Goal: Task Accomplishment & Management: Use online tool/utility

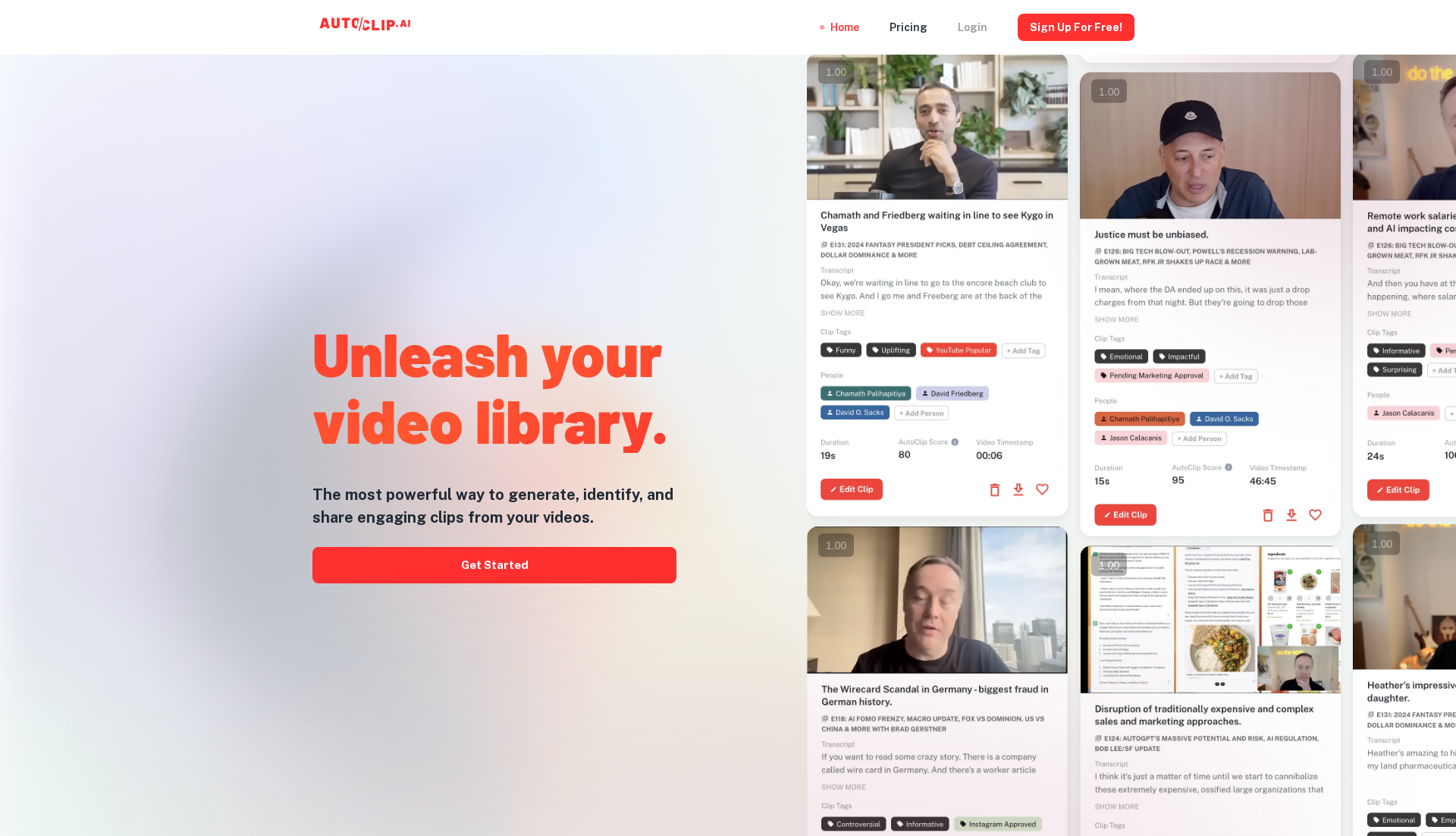
click at [978, 7] on div "Login" at bounding box center [972, 27] width 29 height 55
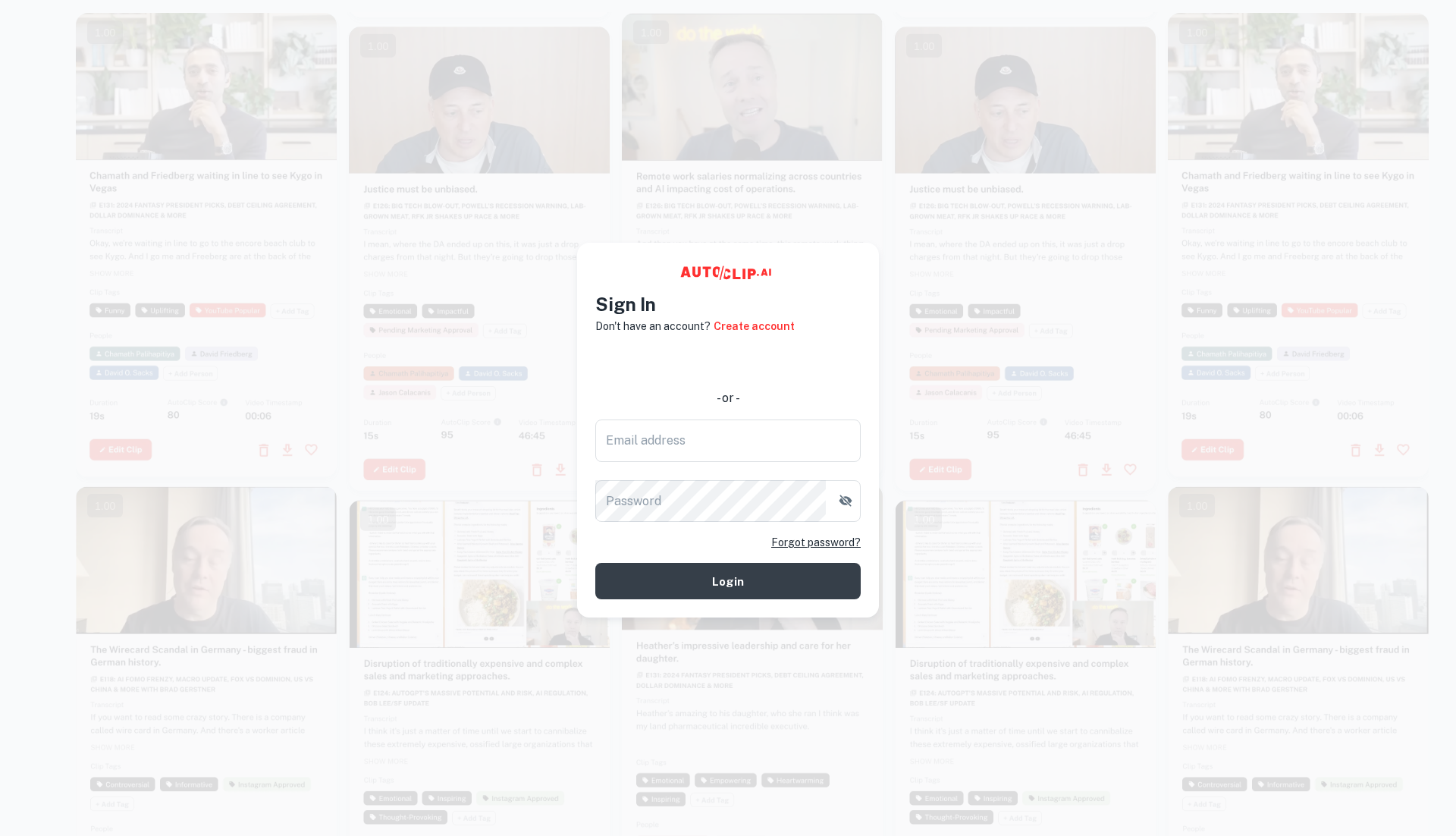
type input "[PERSON_NAME][EMAIL_ADDRESS]"
click at [638, 438] on input "[PERSON_NAME][EMAIL_ADDRESS]" at bounding box center [727, 441] width 265 height 43
click at [634, 569] on button "Login" at bounding box center [727, 581] width 265 height 36
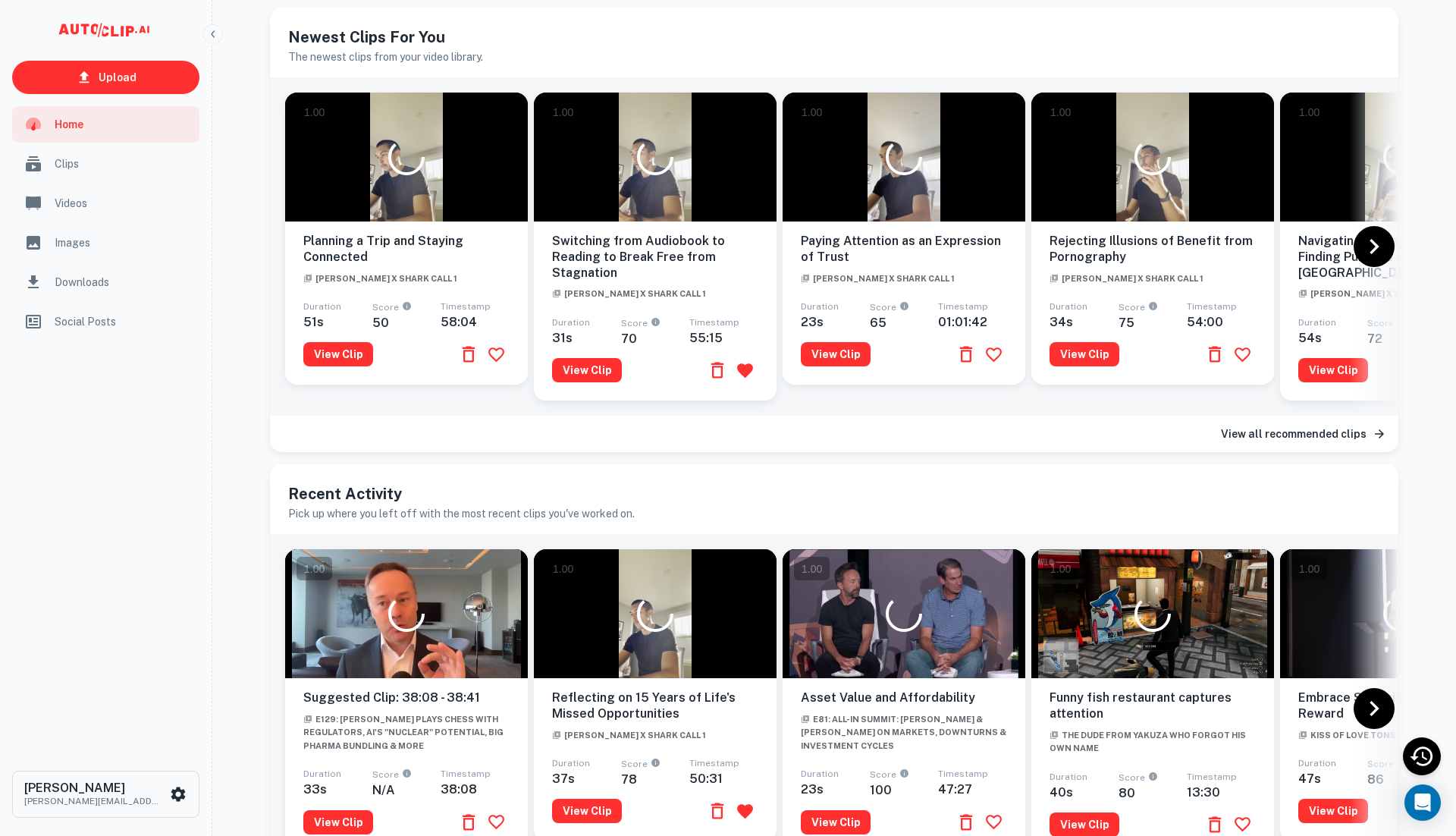
scroll to position [74, 0]
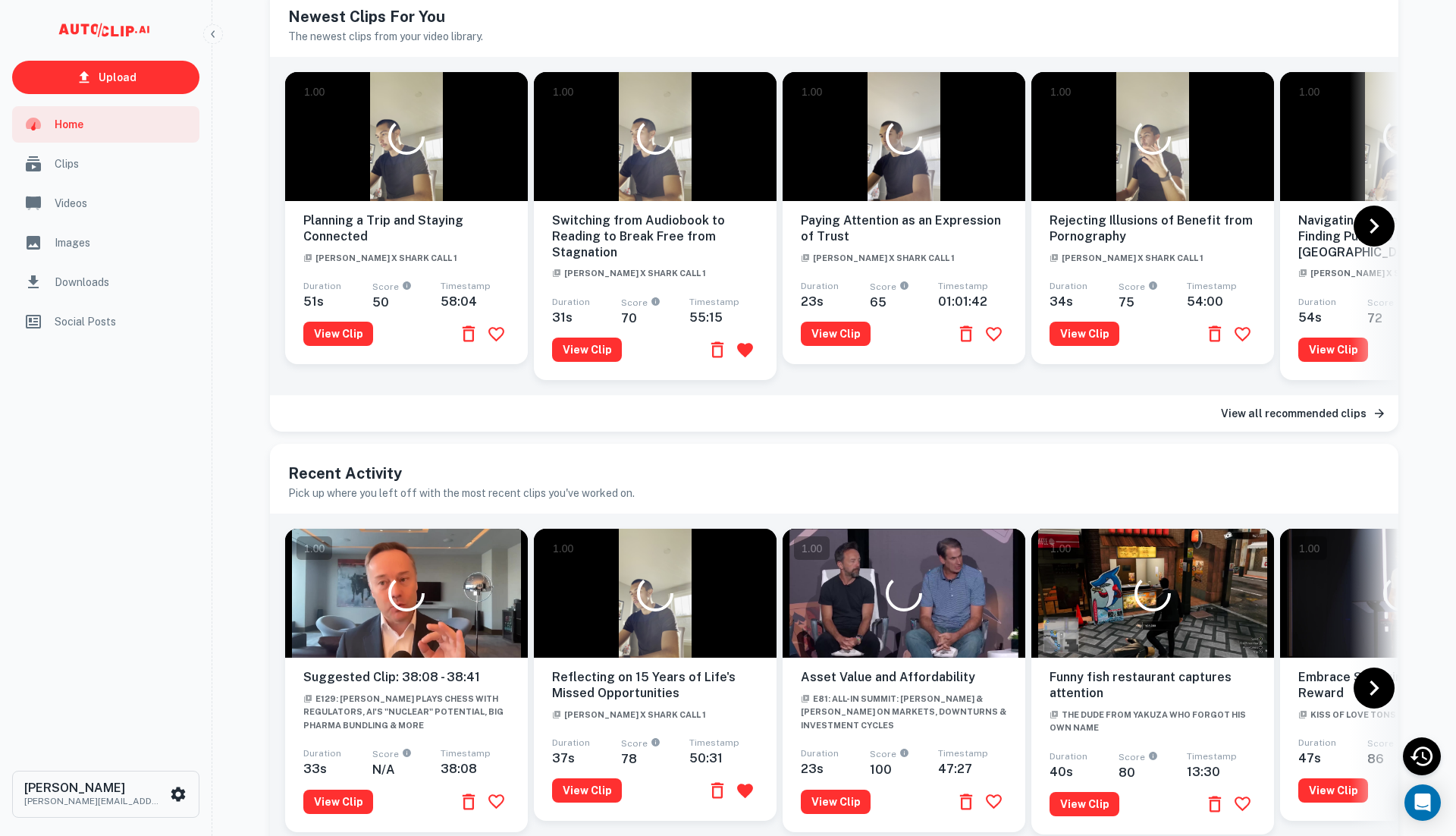
click at [1312, 409] on h6 "View all recommended clips" at bounding box center [1294, 413] width 145 height 17
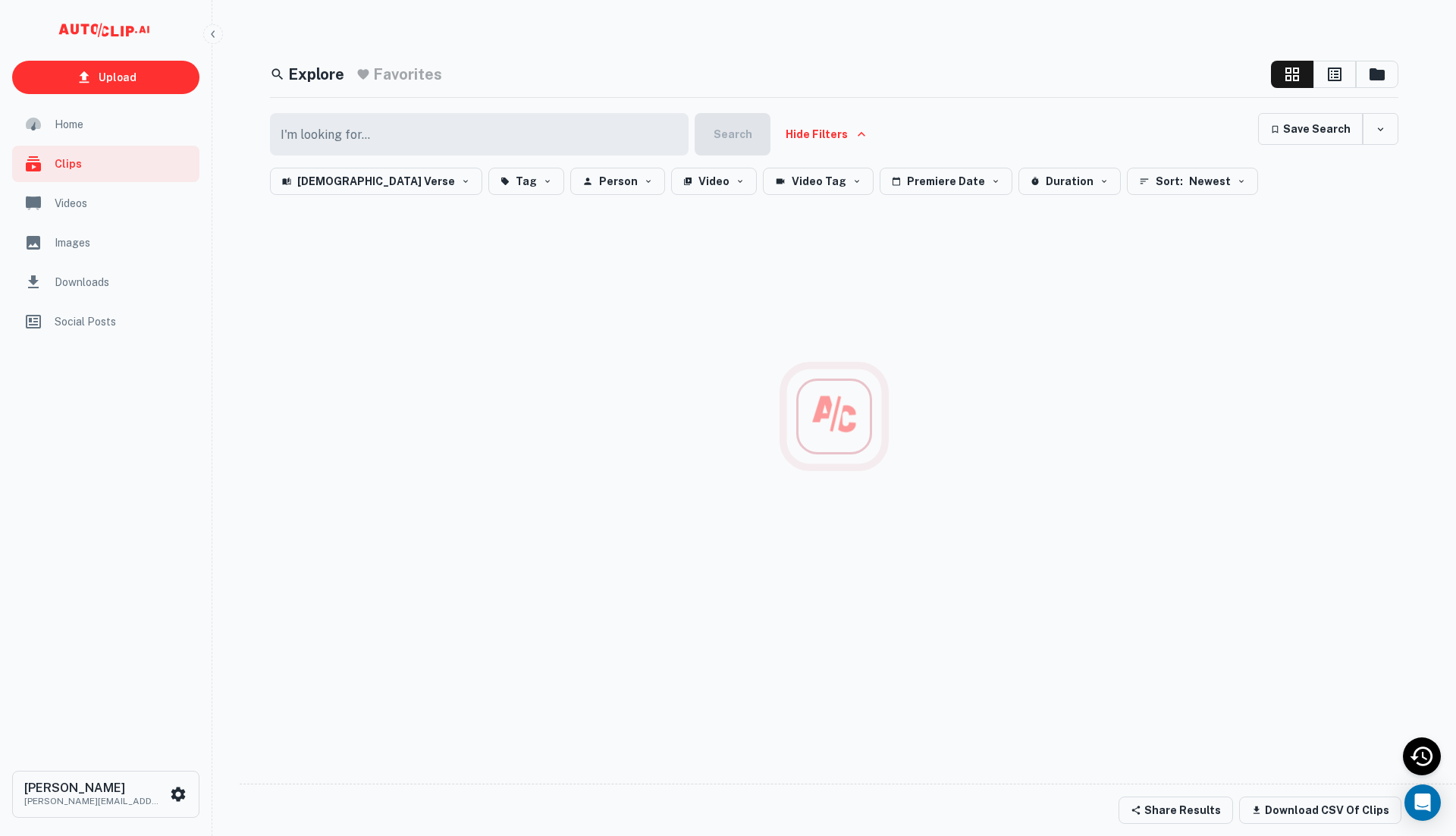
scroll to position [12, 0]
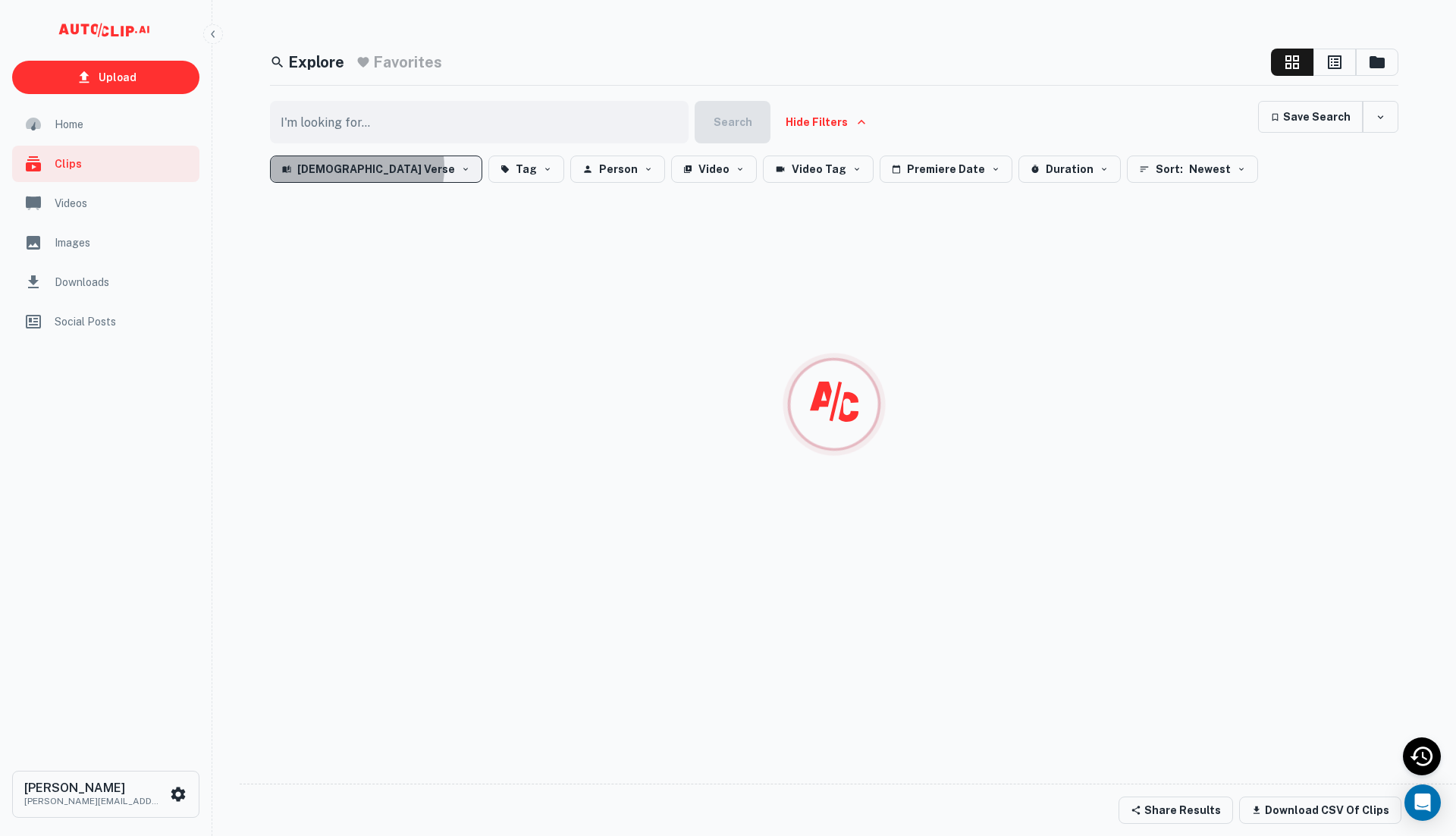
click at [356, 167] on button "[DEMOGRAPHIC_DATA] Verse" at bounding box center [375, 168] width 212 height 27
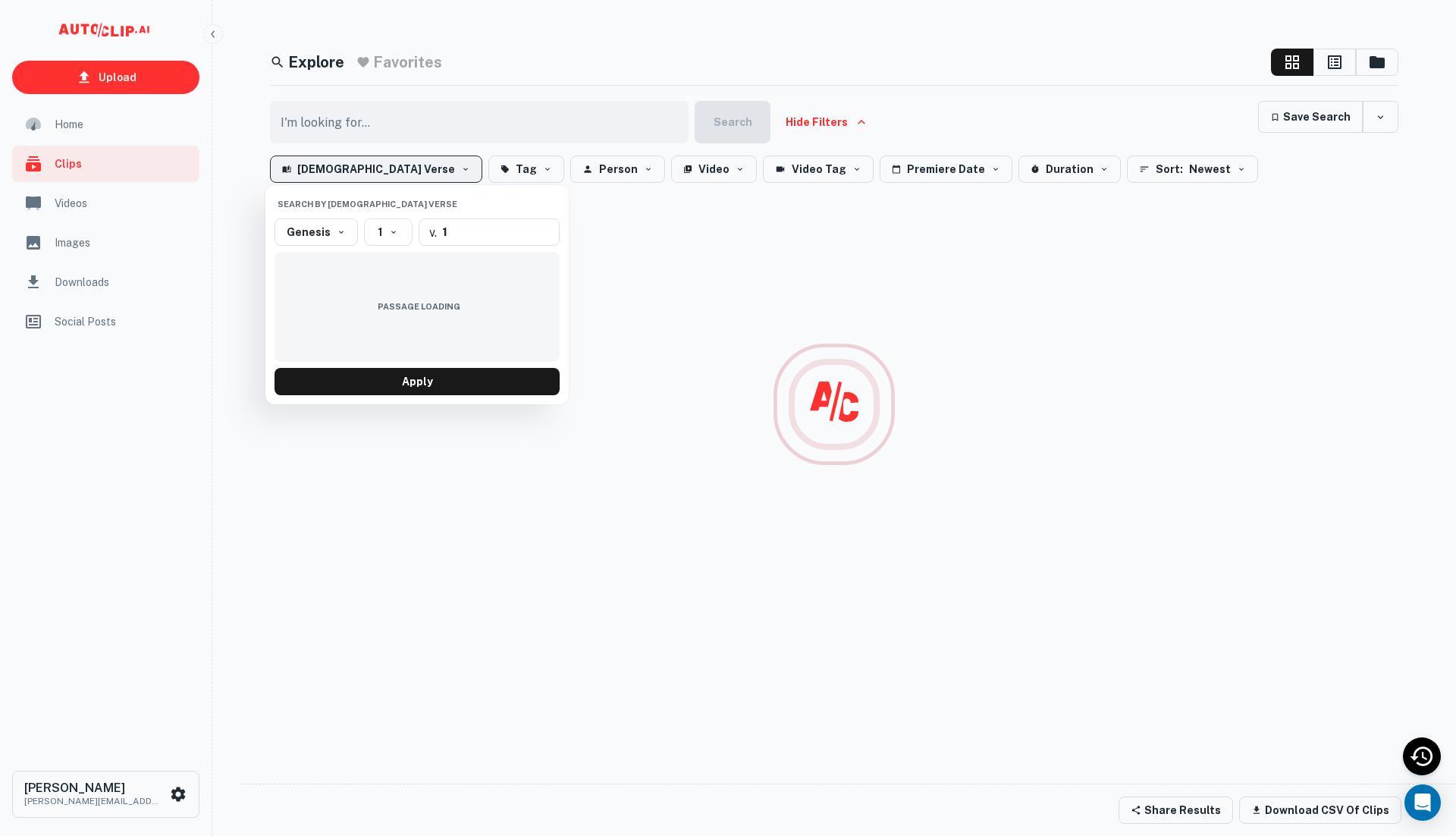
click at [356, 167] on div at bounding box center [728, 418] width 1456 height 836
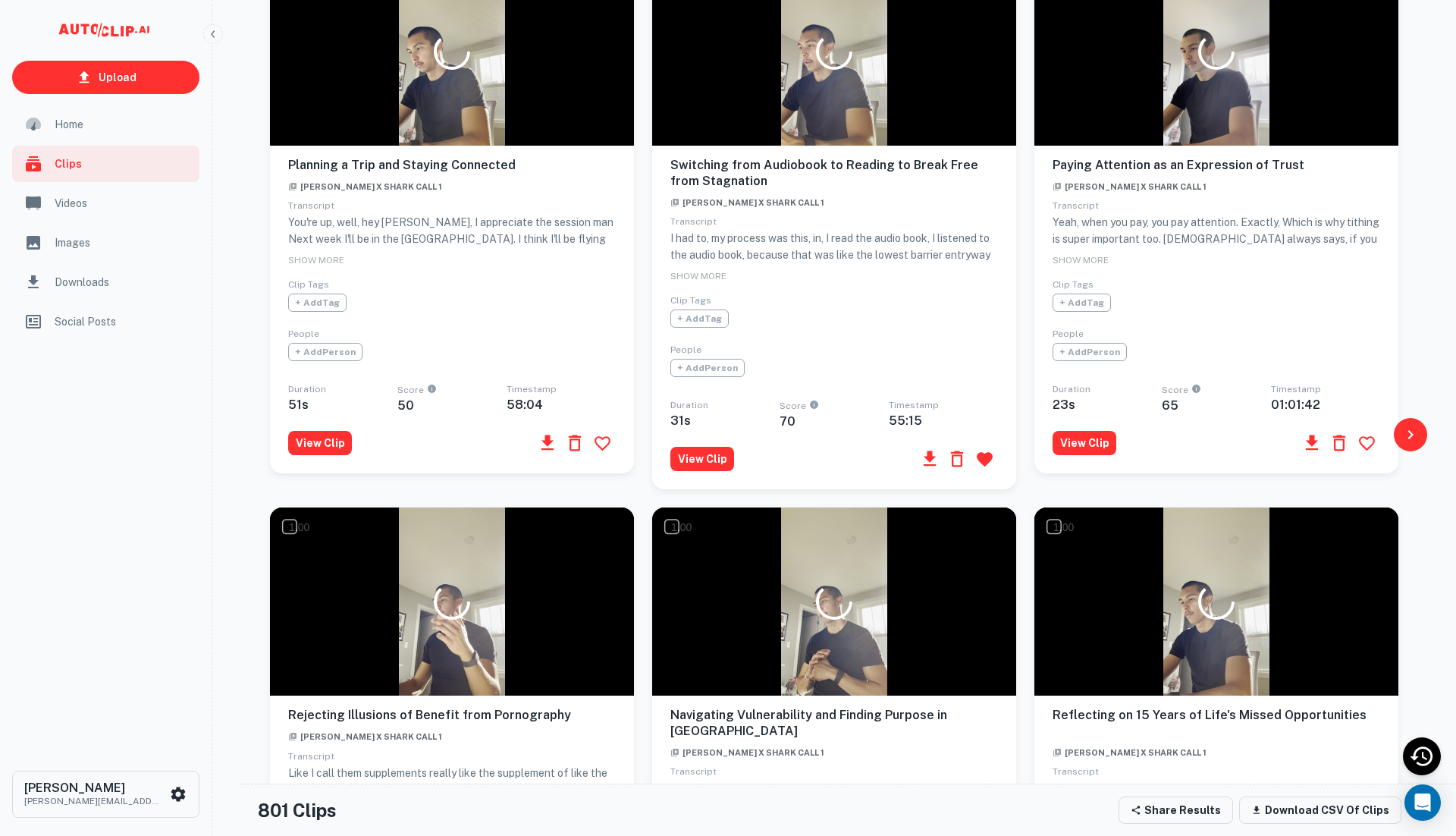
scroll to position [0, 0]
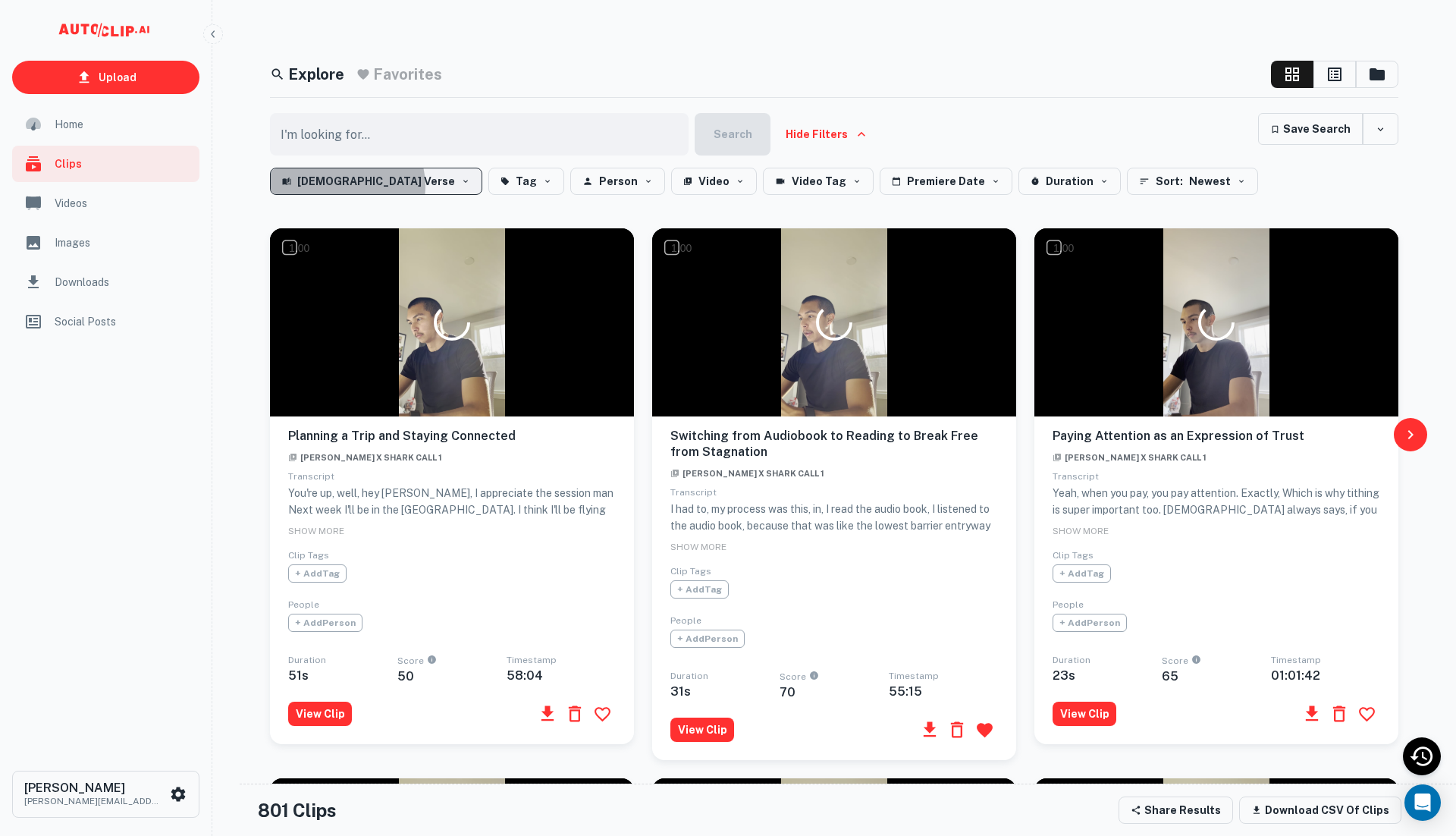
click at [347, 185] on button "[DEMOGRAPHIC_DATA] Verse" at bounding box center [375, 181] width 212 height 27
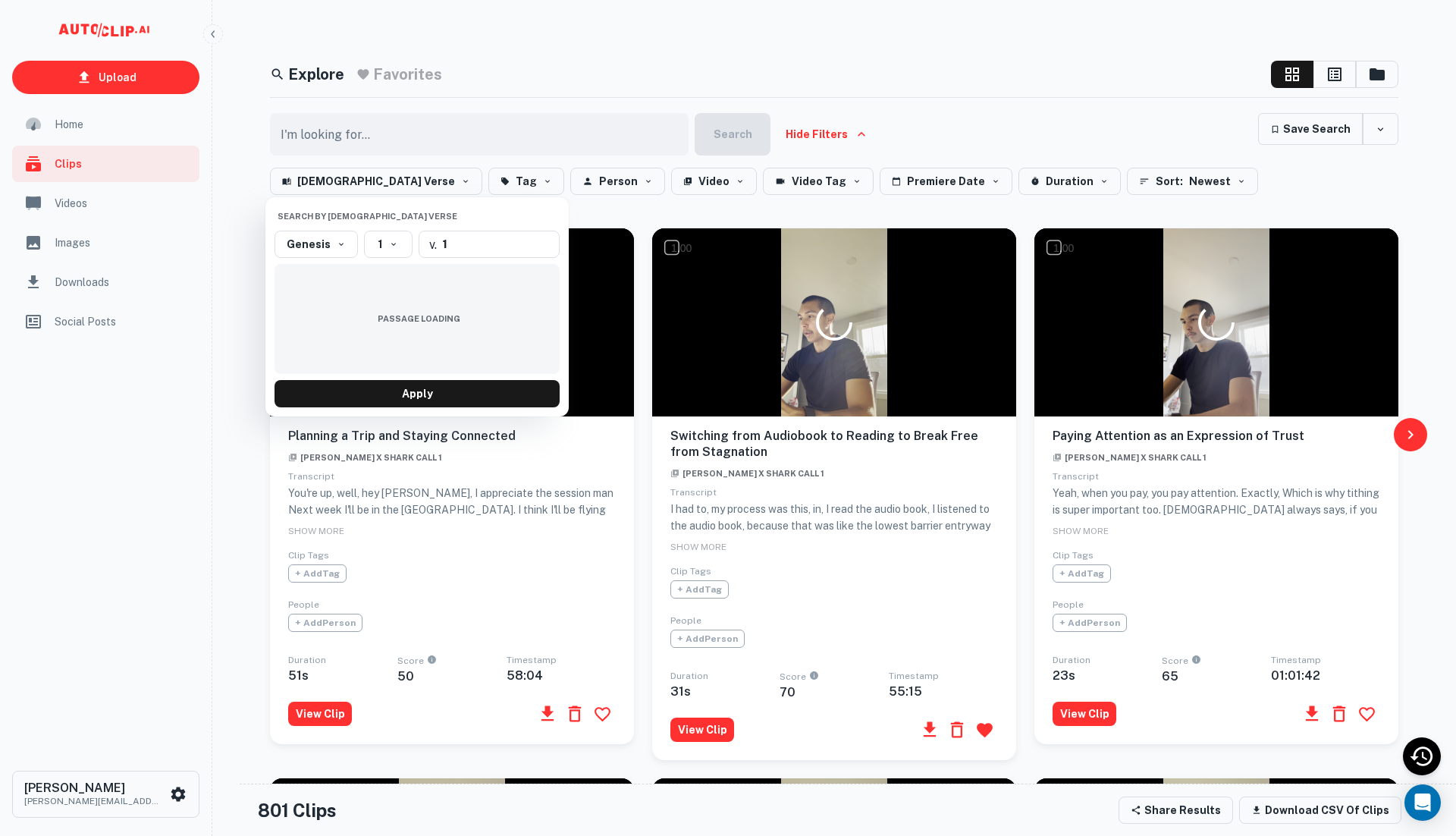
click at [355, 176] on div at bounding box center [728, 418] width 1456 height 836
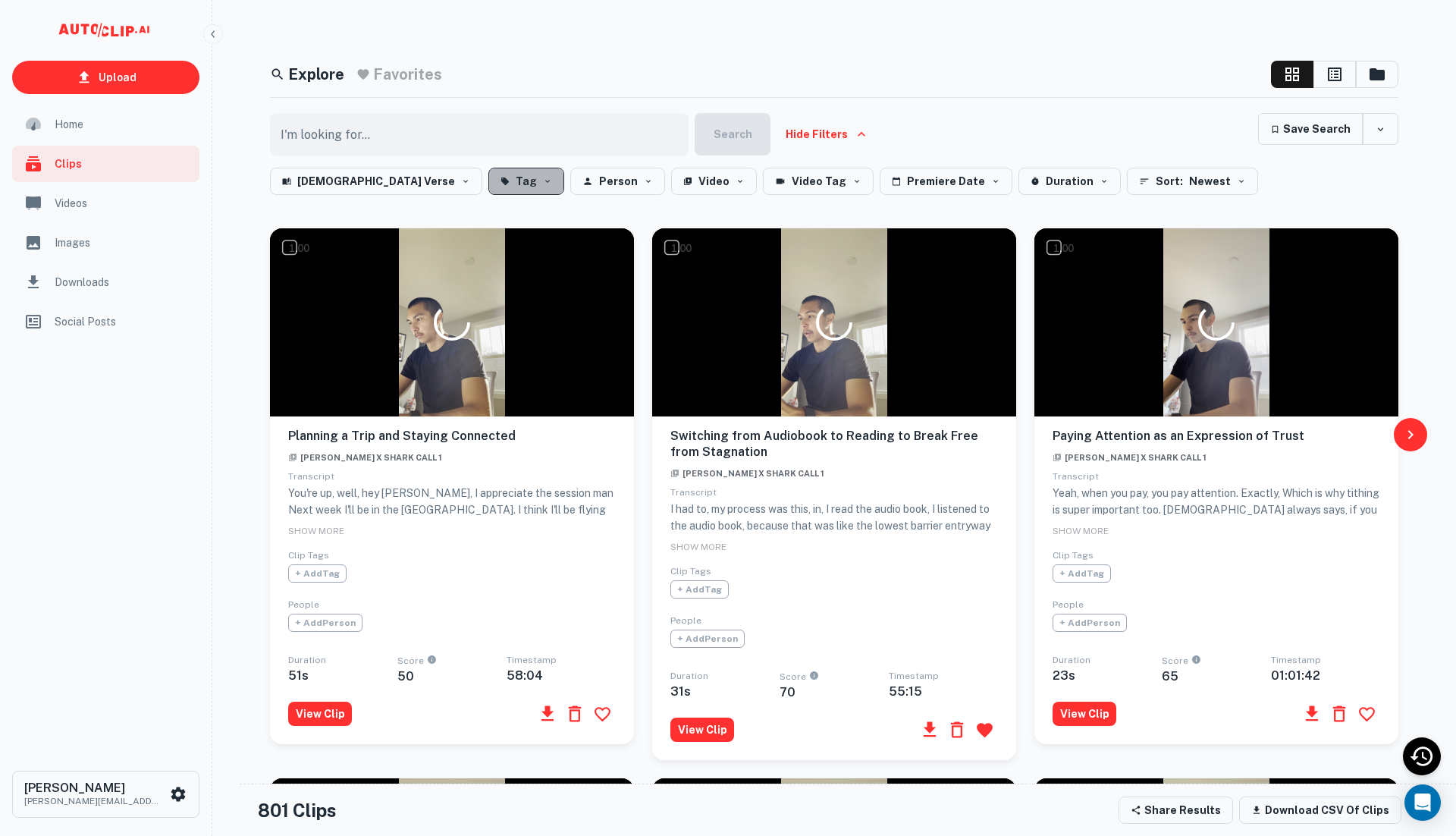
click at [489, 190] on button "Tag" at bounding box center [527, 181] width 76 height 27
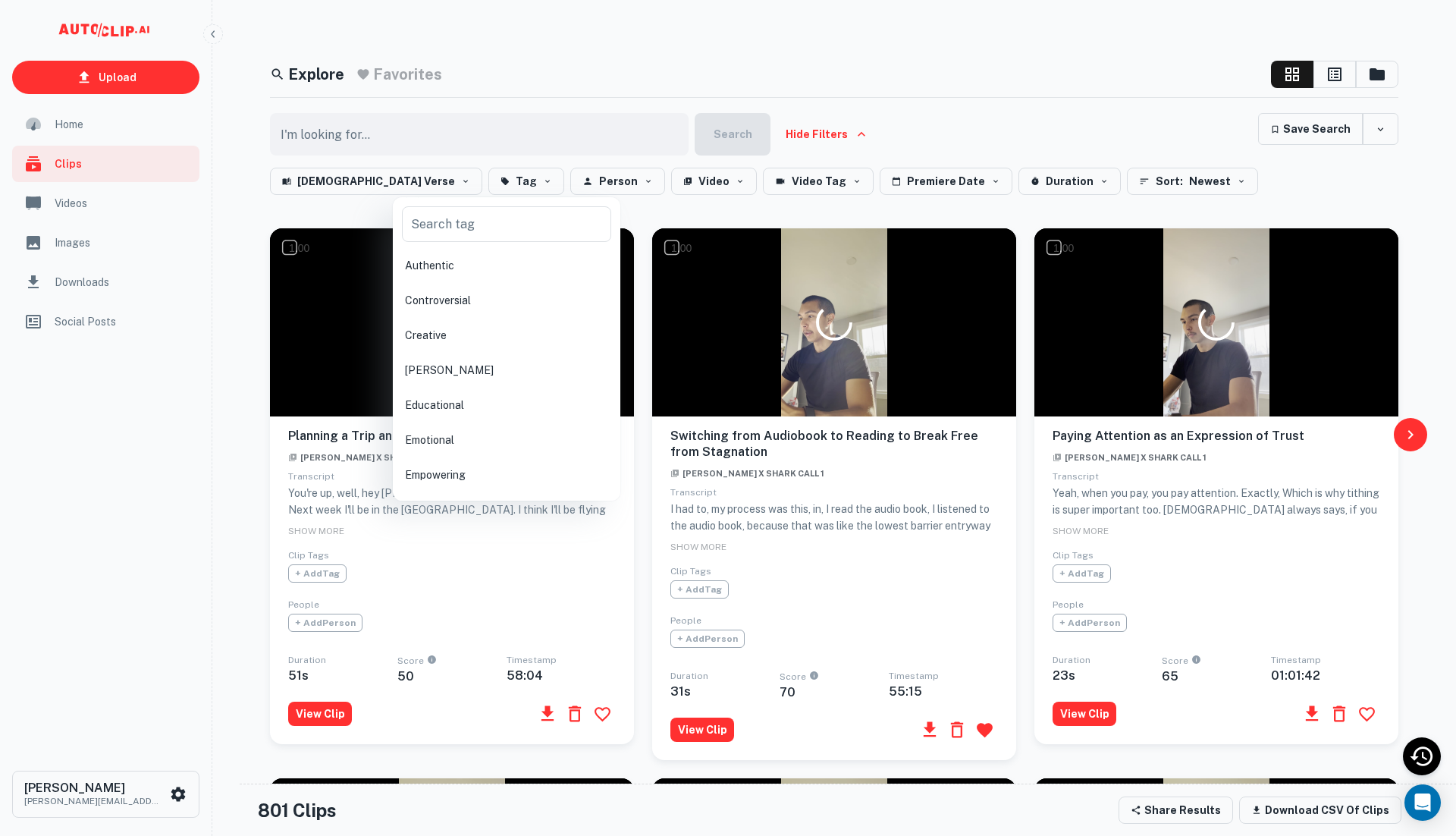
click at [430, 188] on div at bounding box center [728, 418] width 1456 height 836
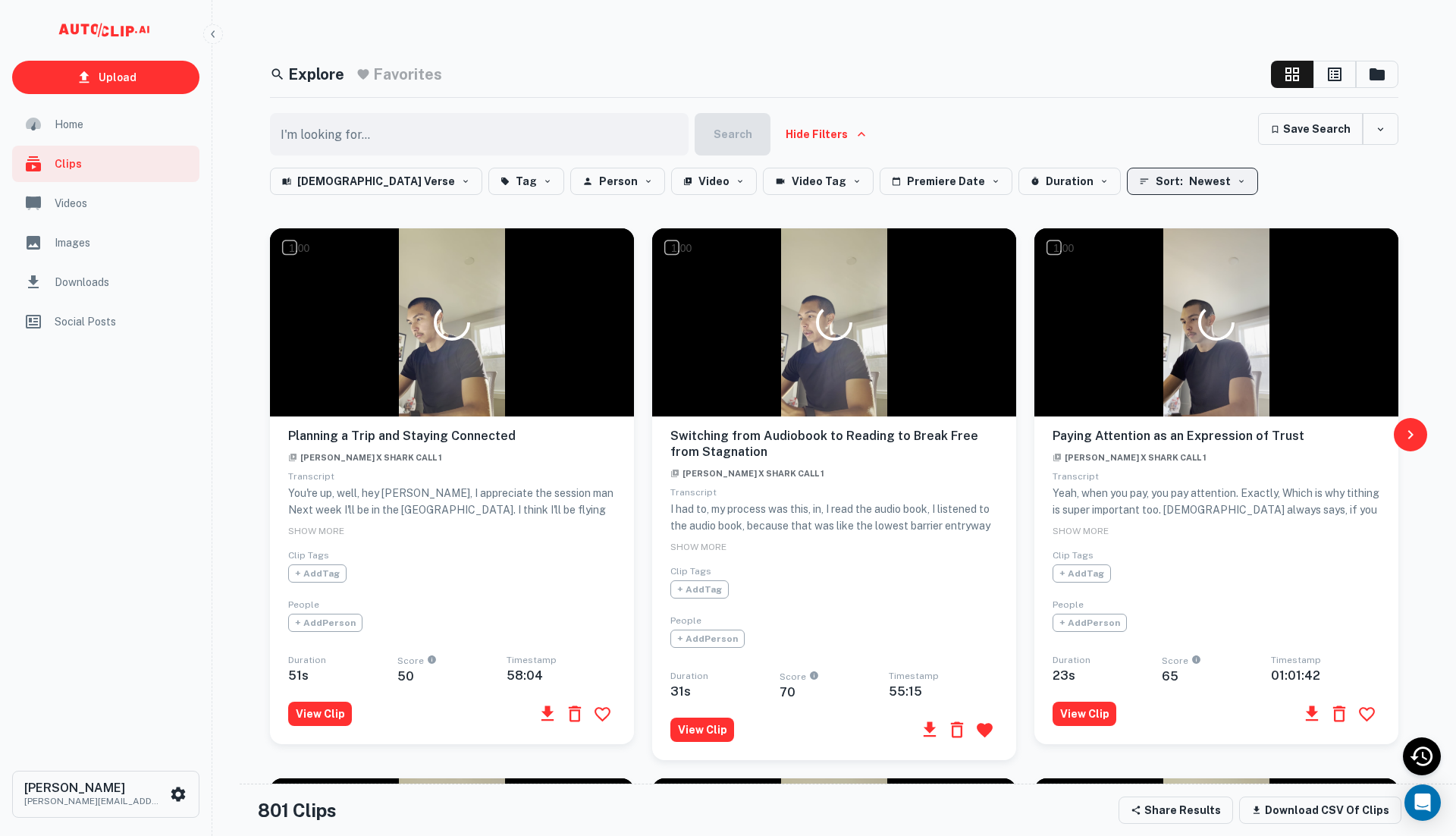
click at [1189, 181] on span "Newest" at bounding box center [1209, 181] width 42 height 19
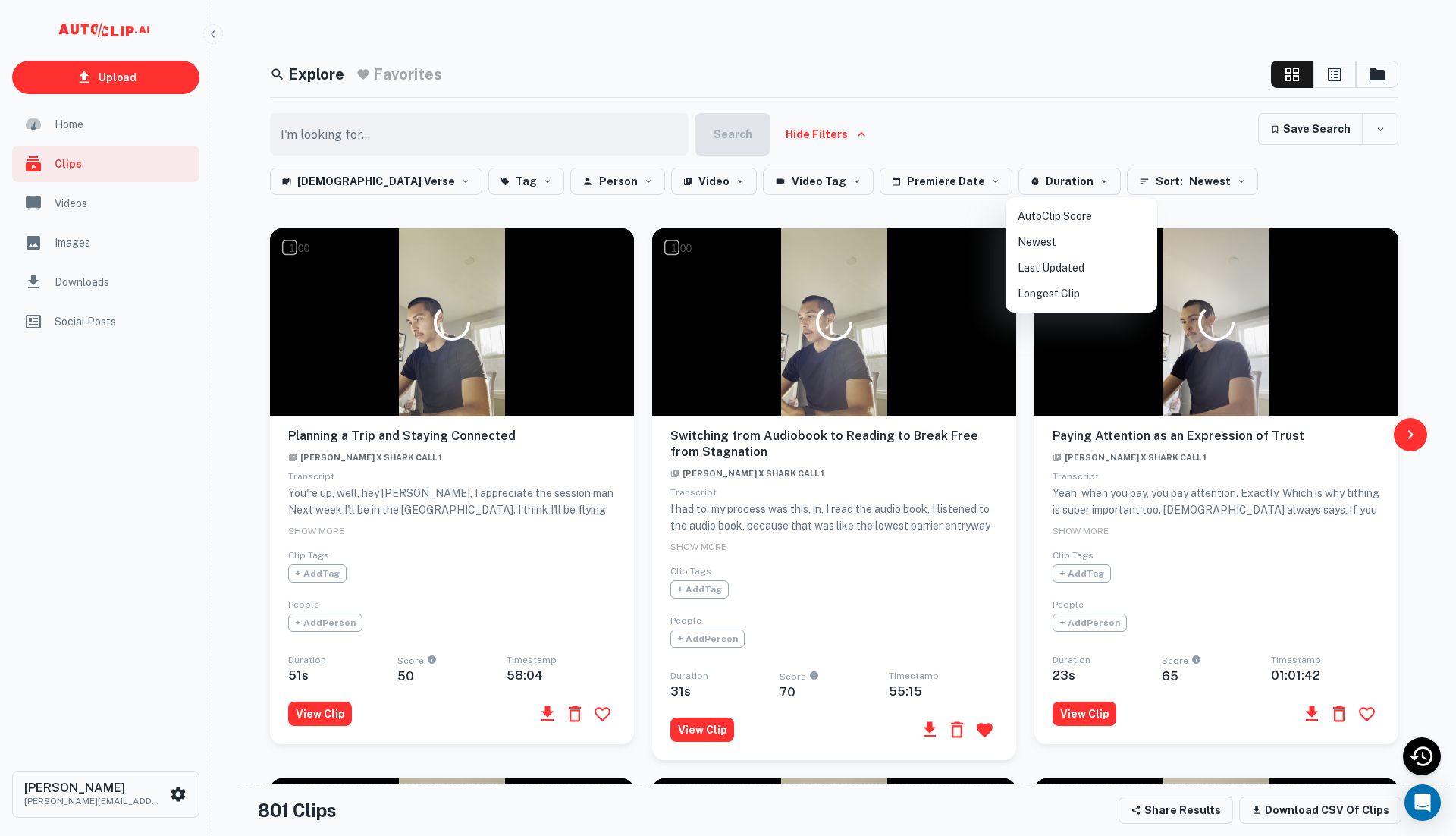
click at [1067, 217] on li "AutoClip Score" at bounding box center [1081, 215] width 139 height 26
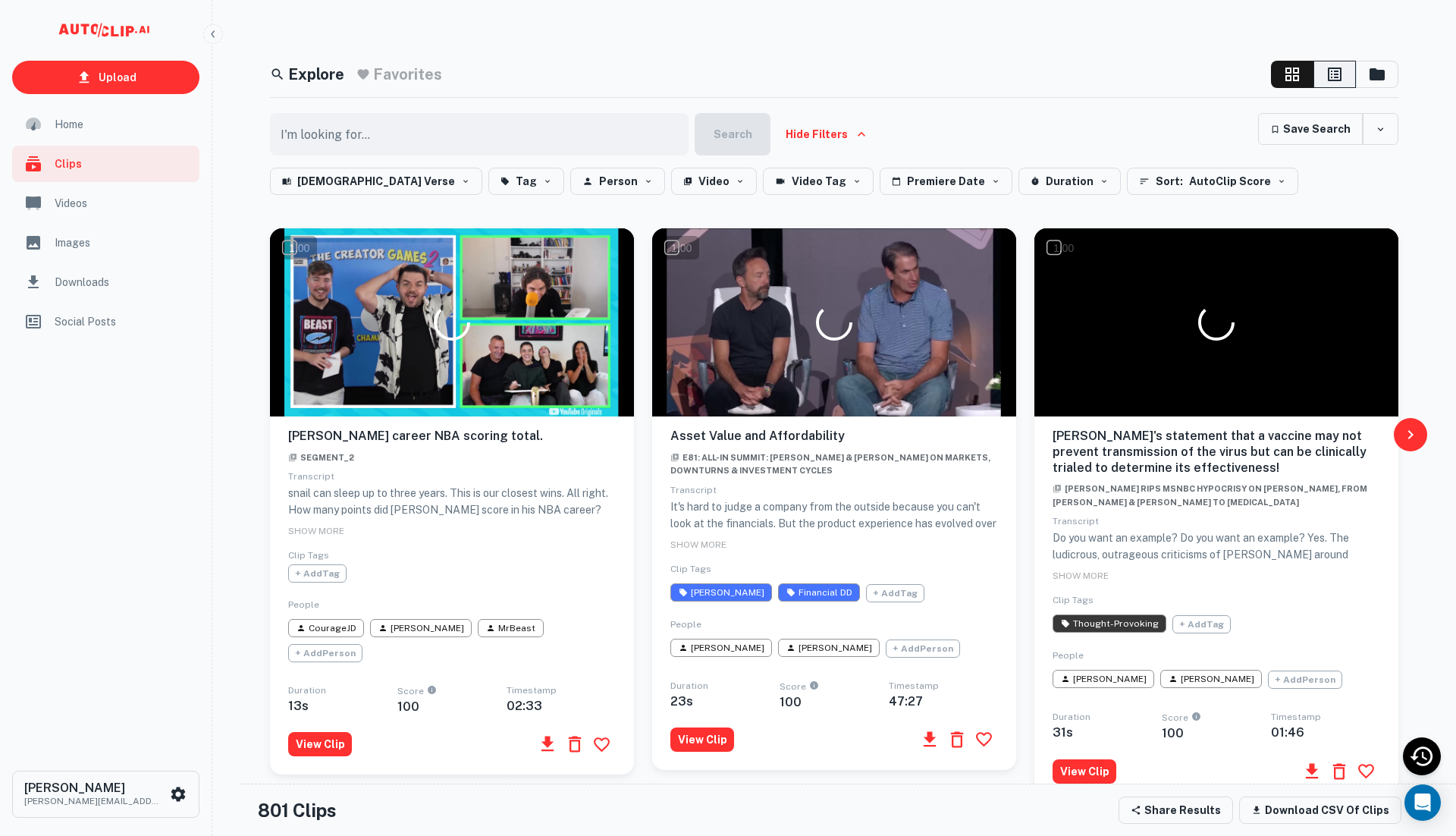
click at [1334, 69] on icon "button" at bounding box center [1335, 74] width 19 height 19
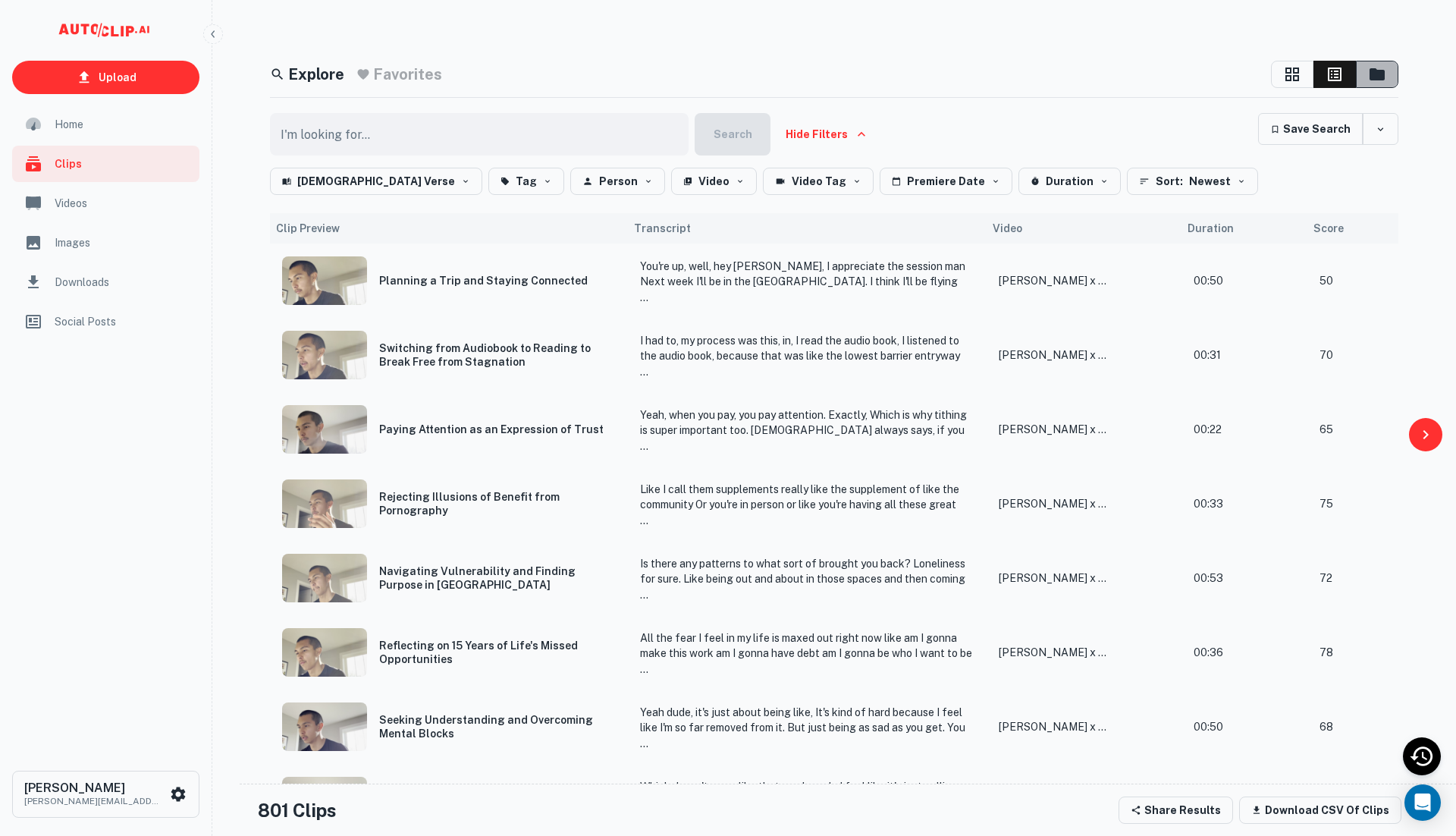
click at [1384, 73] on icon "button" at bounding box center [1377, 74] width 15 height 12
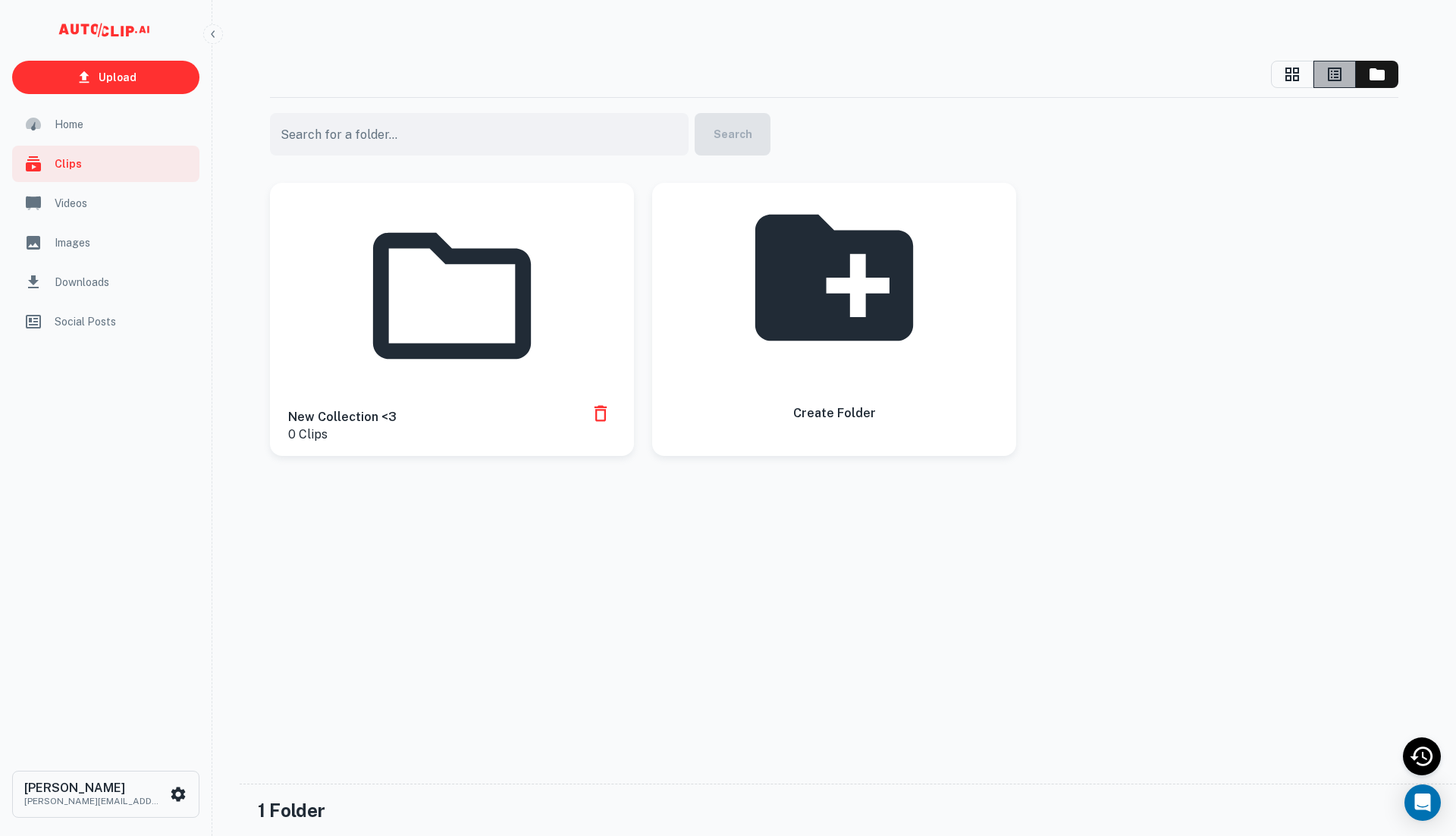
click at [1324, 83] on button "button" at bounding box center [1335, 74] width 43 height 27
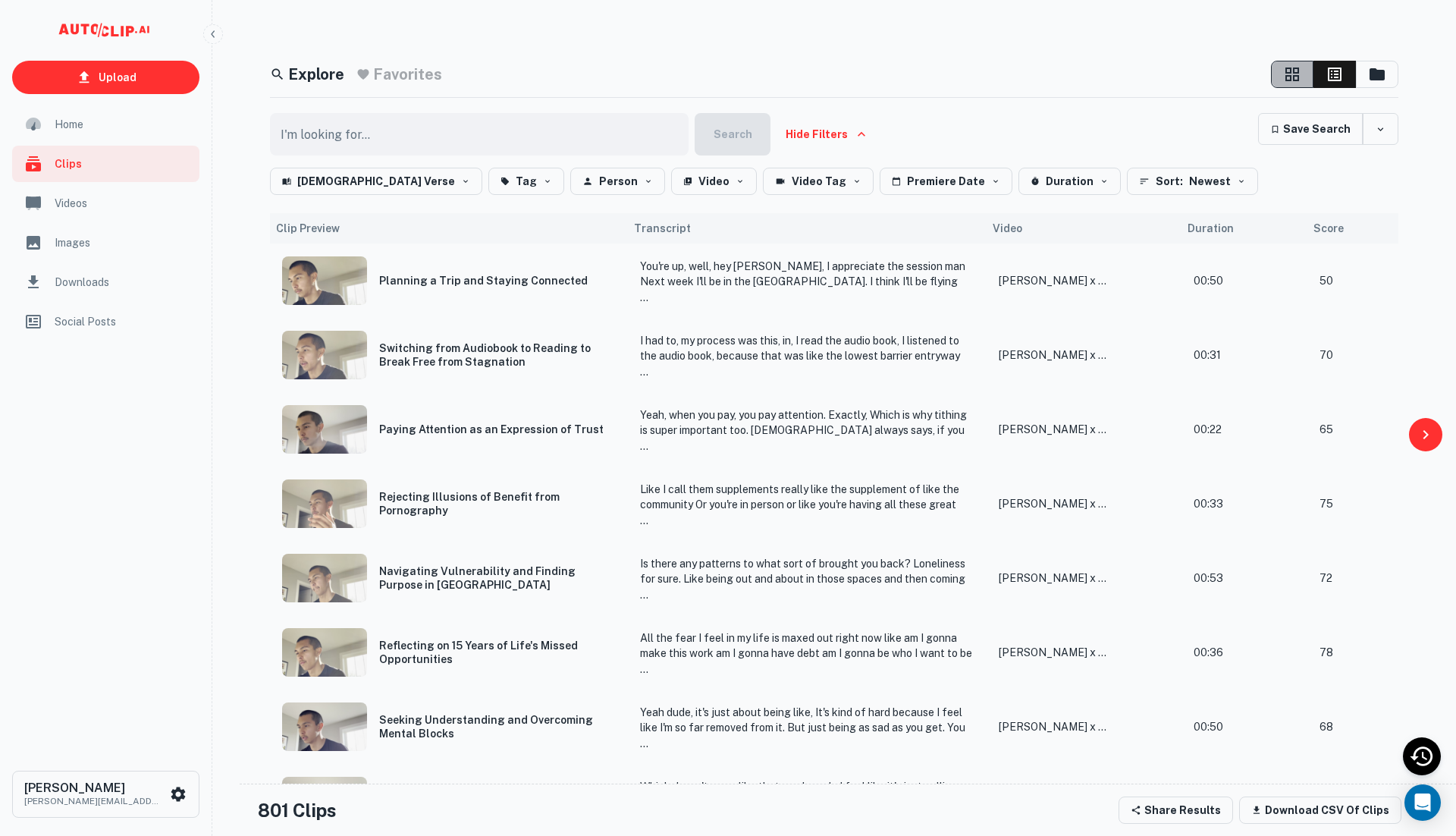
click at [1293, 78] on icon "button" at bounding box center [1292, 74] width 19 height 19
